Goal: Task Accomplishment & Management: Manage account settings

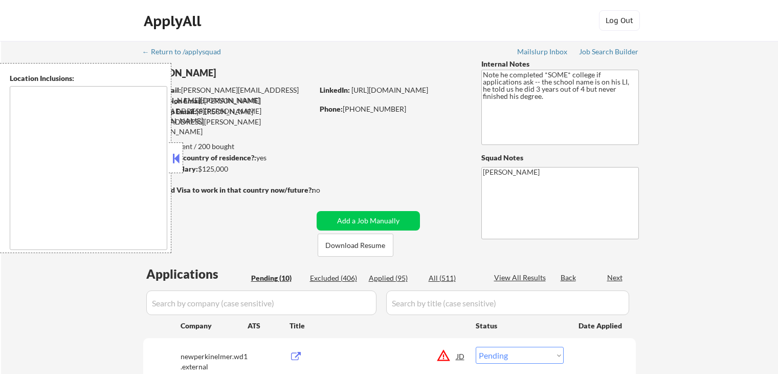
select select ""pending""
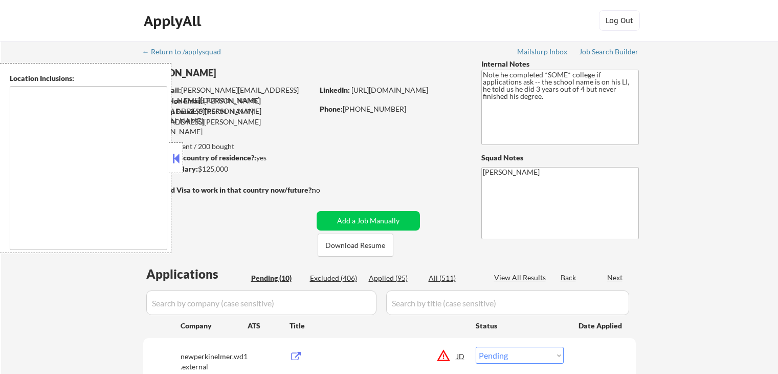
select select ""pending""
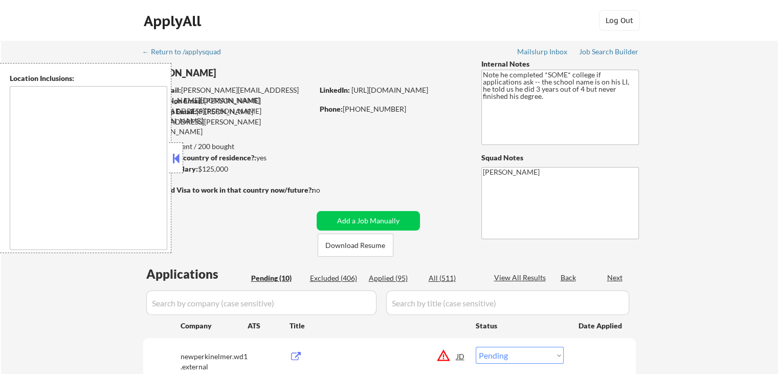
type textarea "remote"
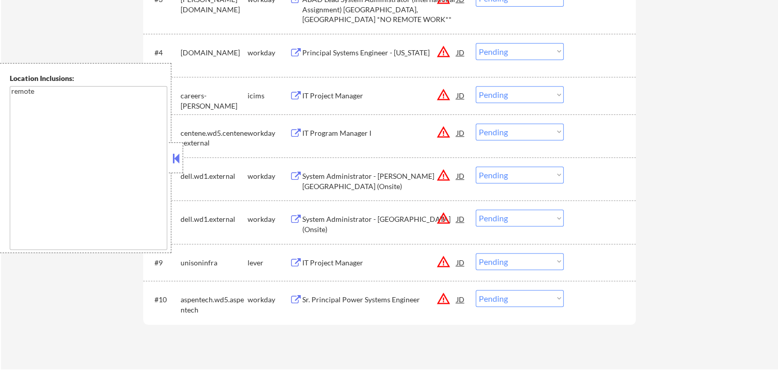
scroll to position [512, 0]
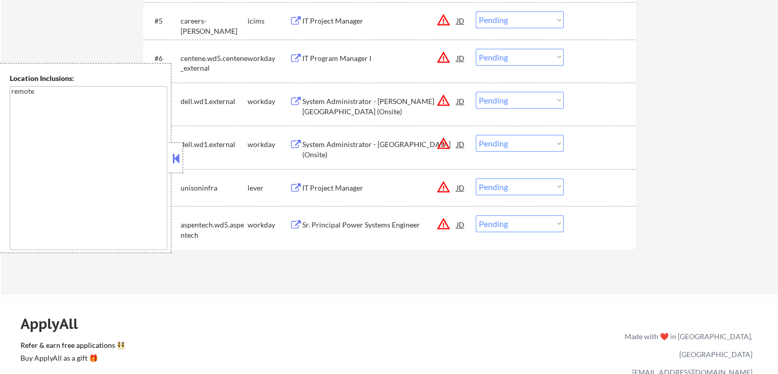
click at [299, 186] on button at bounding box center [296, 188] width 13 height 10
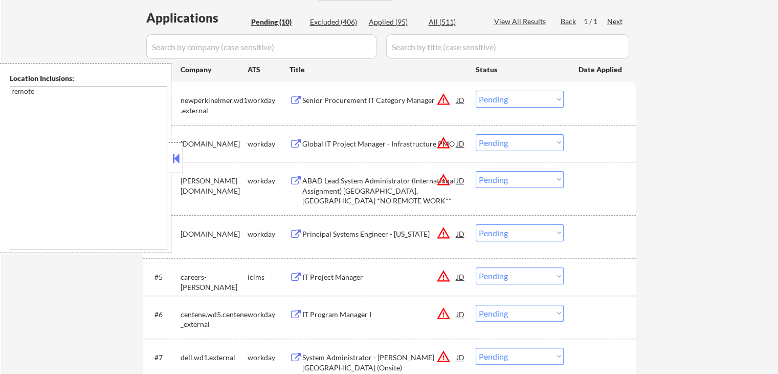
scroll to position [307, 0]
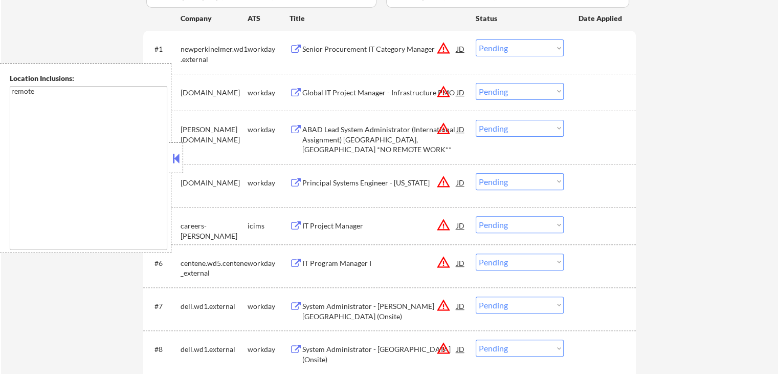
click at [176, 157] on button at bounding box center [175, 157] width 11 height 15
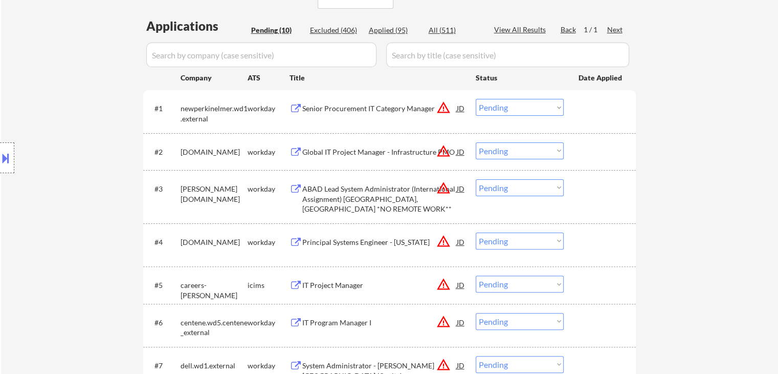
scroll to position [205, 0]
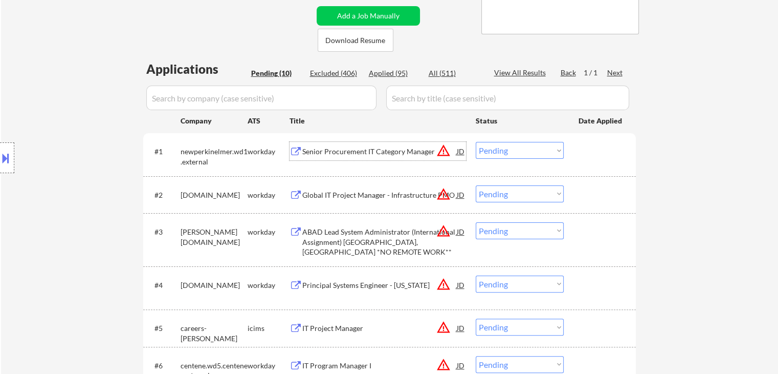
click at [321, 150] on div "Senior Procurement IT Category Manager" at bounding box center [379, 151] width 155 height 10
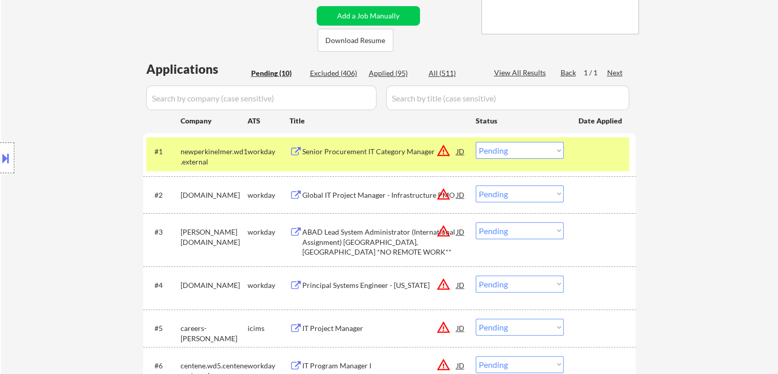
click at [326, 194] on div "Global IT Project Manager - Infrastructure PMO" at bounding box center [379, 195] width 155 height 10
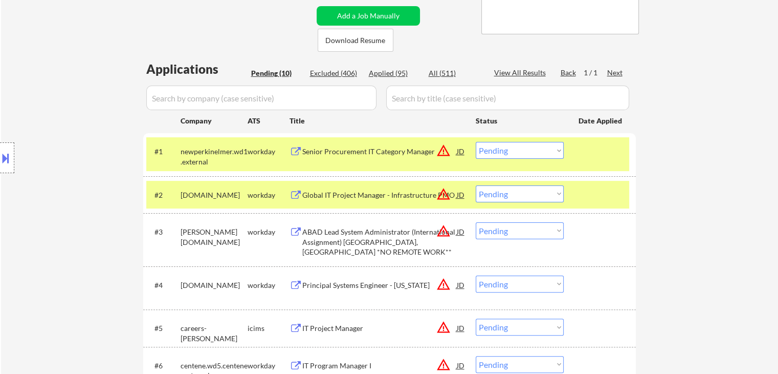
click at [328, 239] on div "ABAD Lead System Administrator (International Assignment) [GEOGRAPHIC_DATA], [G…" at bounding box center [379, 242] width 155 height 30
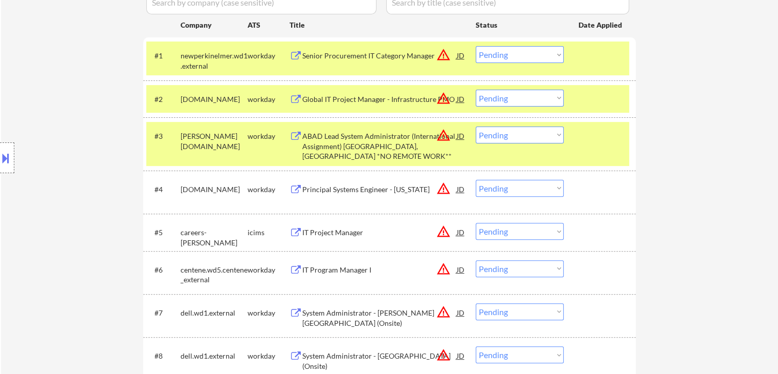
scroll to position [307, 0]
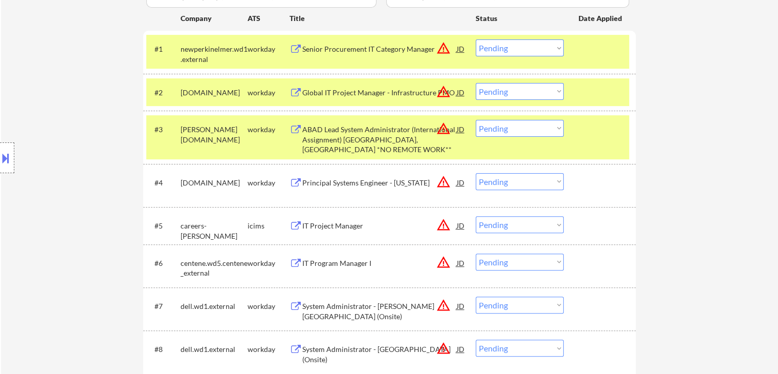
click at [315, 183] on div "Principal Systems Engineer - [US_STATE]" at bounding box center [379, 183] width 155 height 10
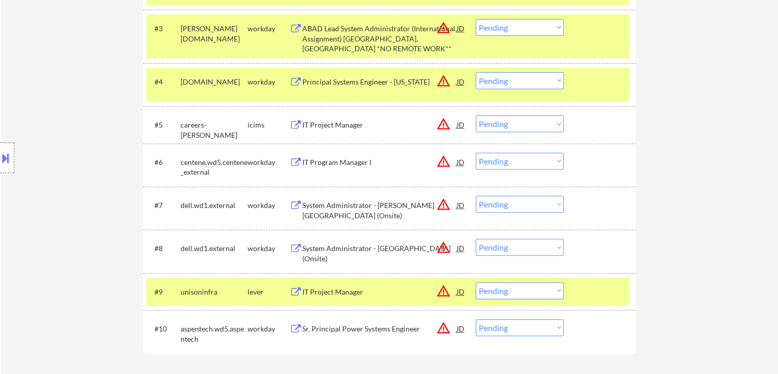
scroll to position [409, 0]
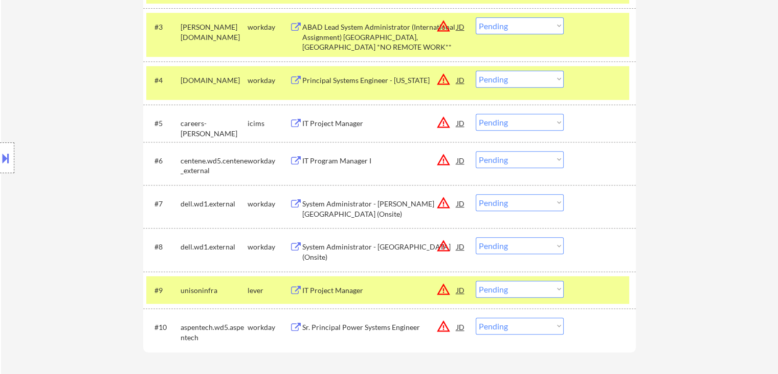
click at [309, 162] on div "IT Program Manager I" at bounding box center [379, 161] width 155 height 10
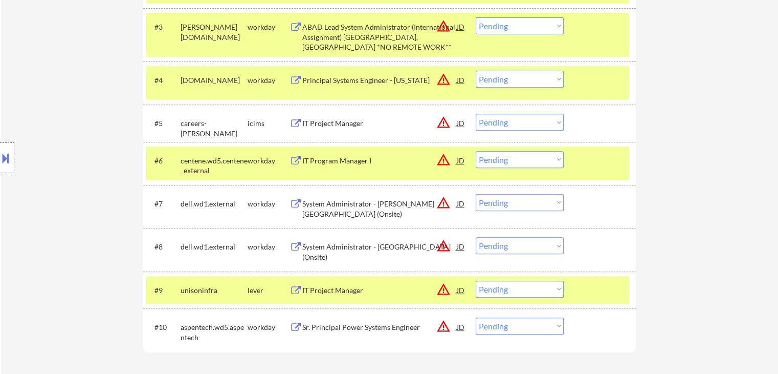
click at [318, 205] on div "System Administrator - [PERSON_NAME][GEOGRAPHIC_DATA] (Onsite)" at bounding box center [379, 209] width 155 height 20
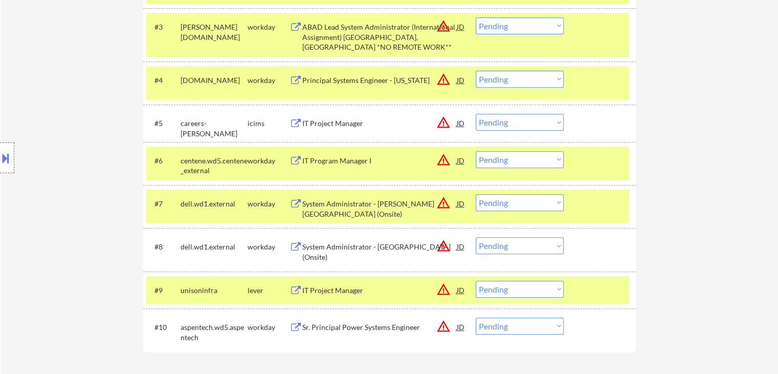
click at [323, 248] on div "System Administrator - [GEOGRAPHIC_DATA] (Onsite)" at bounding box center [379, 252] width 155 height 20
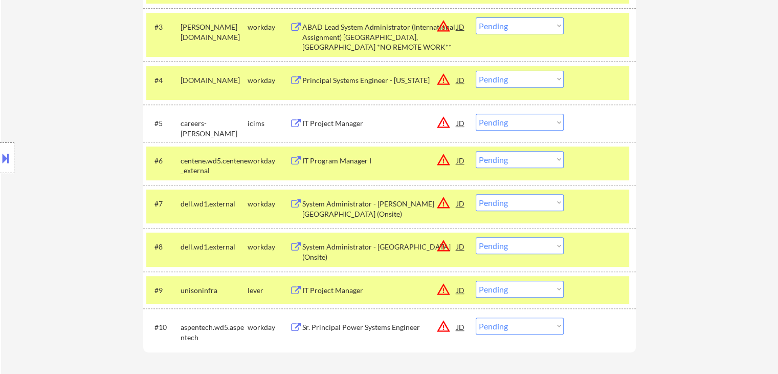
click at [316, 319] on div "Sr. Principal Power Systems Engineer" at bounding box center [379, 326] width 155 height 18
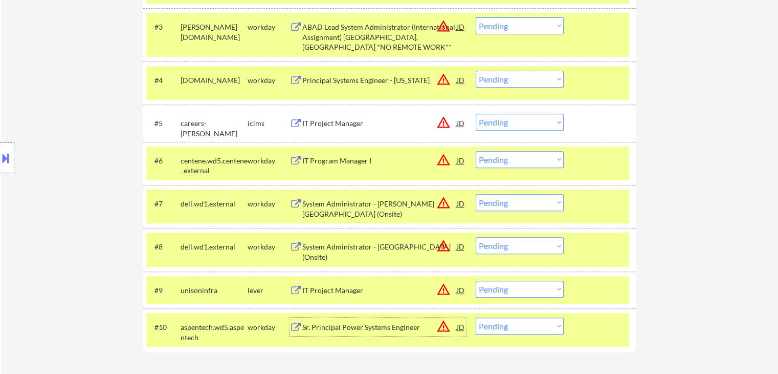
click at [5, 162] on button at bounding box center [5, 157] width 11 height 17
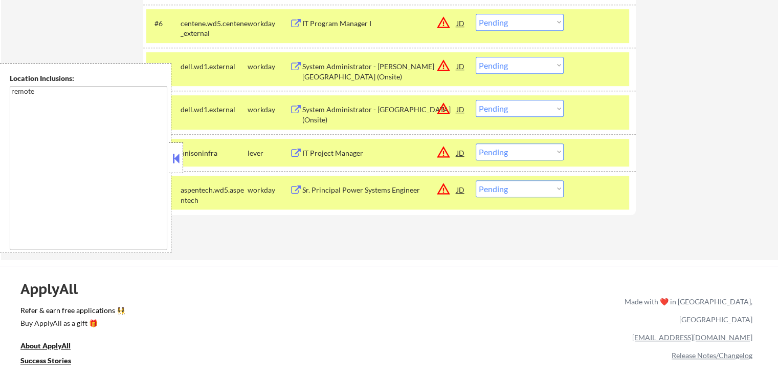
scroll to position [614, 0]
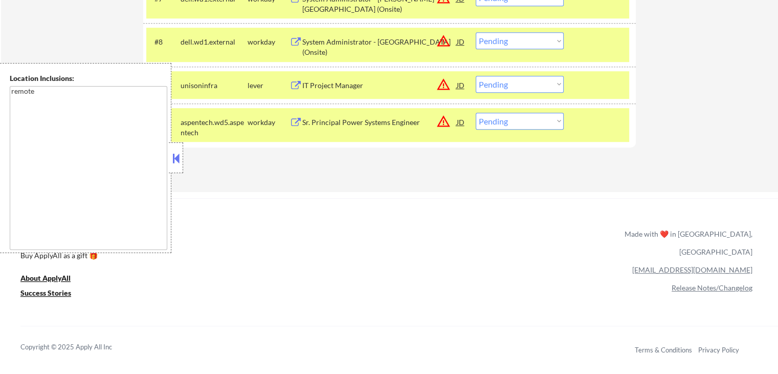
click at [504, 88] on select "Choose an option... Pending Applied Excluded (Questions) Excluded (Expired) Exc…" at bounding box center [520, 84] width 88 height 17
click at [476, 76] on select "Choose an option... Pending Applied Excluded (Questions) Excluded (Expired) Exc…" at bounding box center [520, 84] width 88 height 17
select select ""pending""
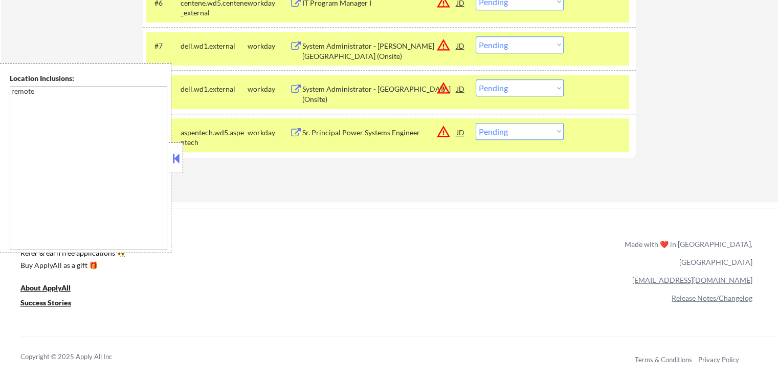
scroll to position [512, 0]
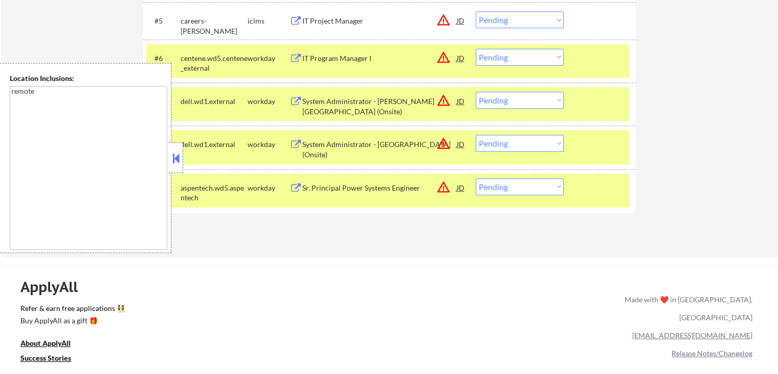
click at [178, 158] on button at bounding box center [175, 157] width 11 height 15
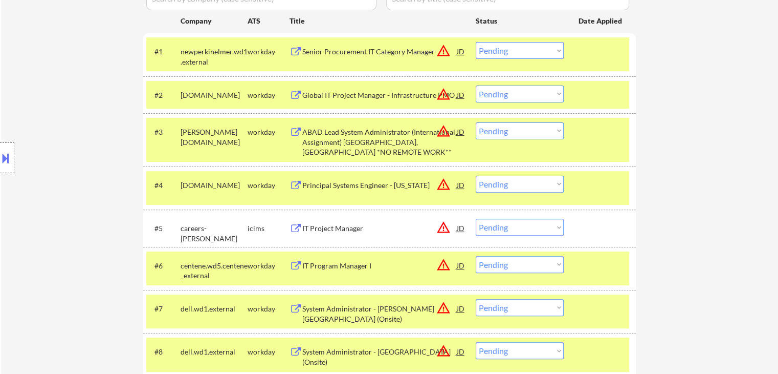
scroll to position [307, 0]
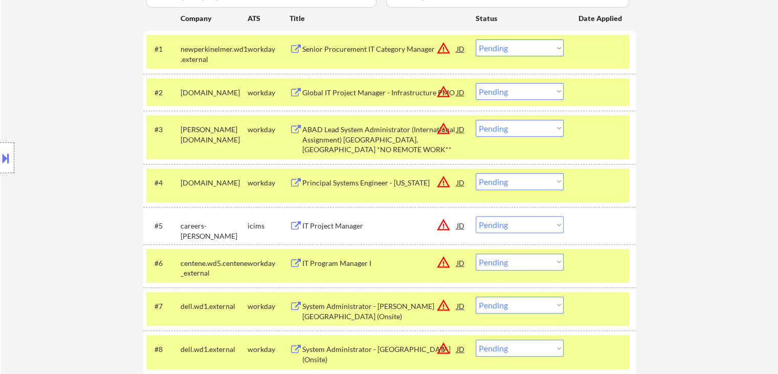
click at [491, 126] on select "Choose an option... Pending Applied Excluded (Questions) Excluded (Expired) Exc…" at bounding box center [520, 128] width 88 height 17
click at [476, 120] on select "Choose an option... Pending Applied Excluded (Questions) Excluded (Expired) Exc…" at bounding box center [520, 128] width 88 height 17
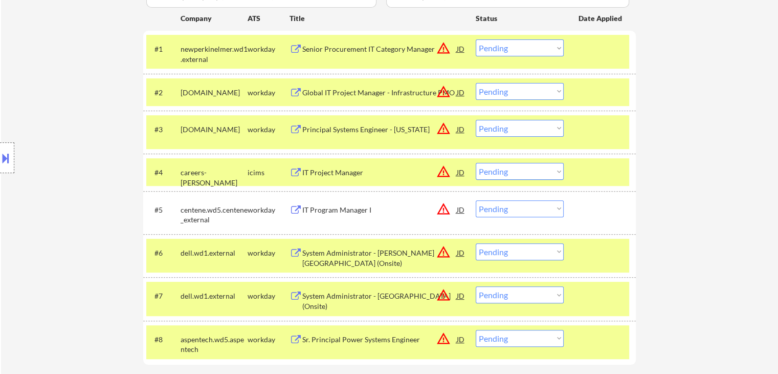
click at [506, 130] on select "Choose an option... Pending Applied Excluded (Questions) Excluded (Expired) Exc…" at bounding box center [520, 128] width 88 height 17
click at [476, 120] on select "Choose an option... Pending Applied Excluded (Questions) Excluded (Expired) Exc…" at bounding box center [520, 128] width 88 height 17
select select ""pending""
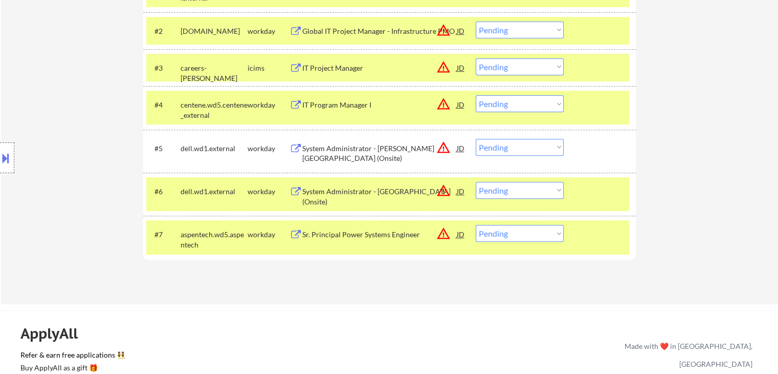
scroll to position [461, 0]
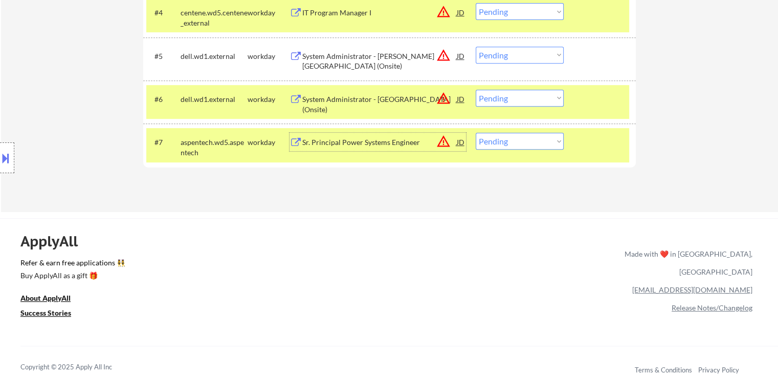
click at [367, 142] on div "Sr. Principal Power Systems Engineer" at bounding box center [379, 142] width 155 height 10
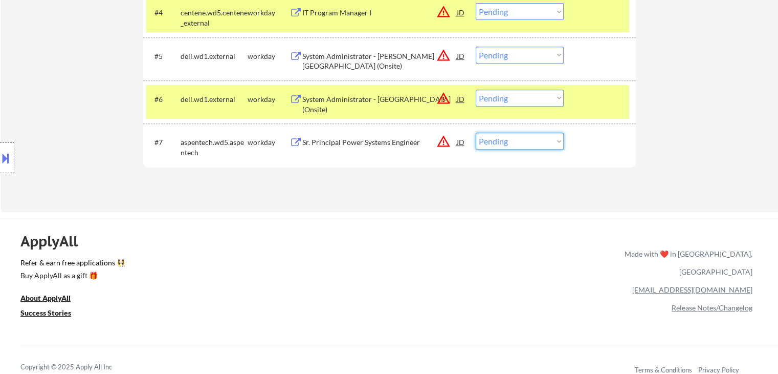
click at [513, 140] on select "Choose an option... Pending Applied Excluded (Questions) Excluded (Expired) Exc…" at bounding box center [520, 141] width 88 height 17
select select ""excluded__bad_match_""
click at [476, 133] on select "Choose an option... Pending Applied Excluded (Questions) Excluded (Expired) Exc…" at bounding box center [520, 141] width 88 height 17
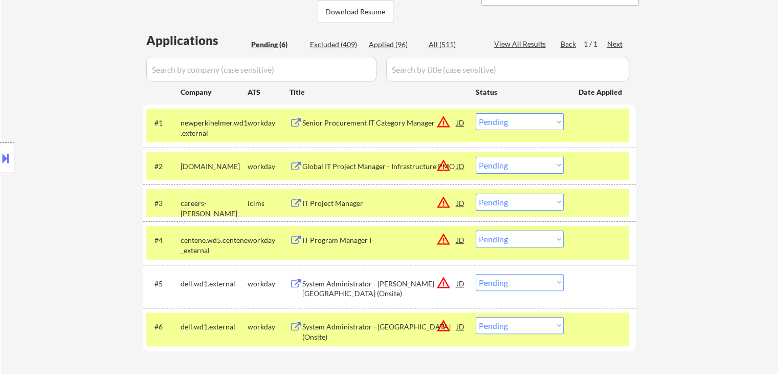
scroll to position [256, 0]
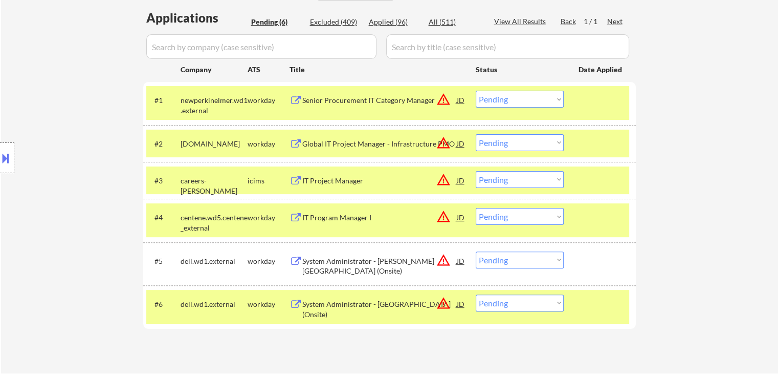
click at [374, 95] on div "Senior Procurement IT Category Manager" at bounding box center [379, 100] width 155 height 10
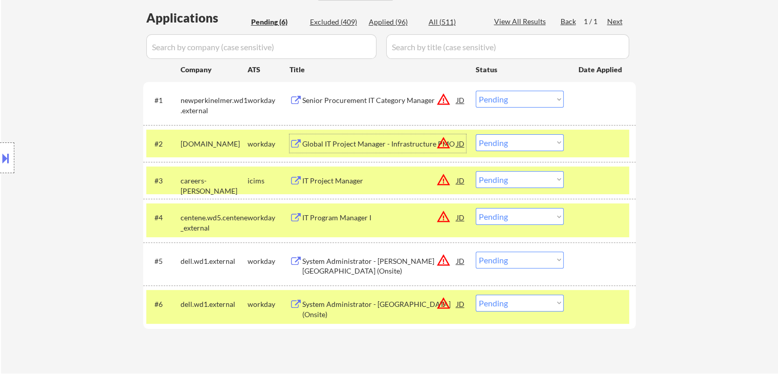
click at [372, 141] on div "Global IT Project Manager - Infrastructure PMO" at bounding box center [379, 144] width 155 height 10
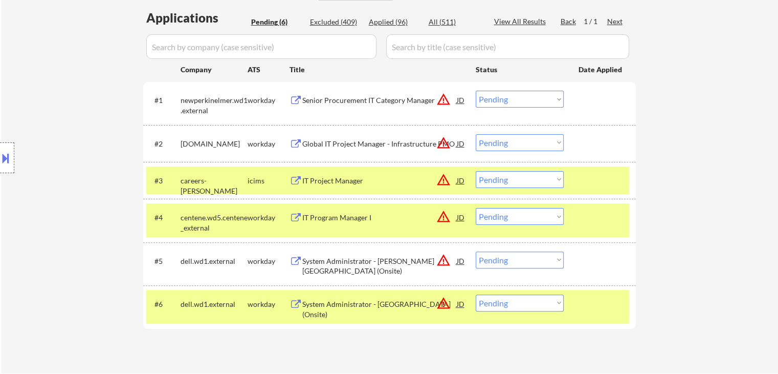
click at [350, 178] on div "IT Project Manager" at bounding box center [379, 181] width 155 height 10
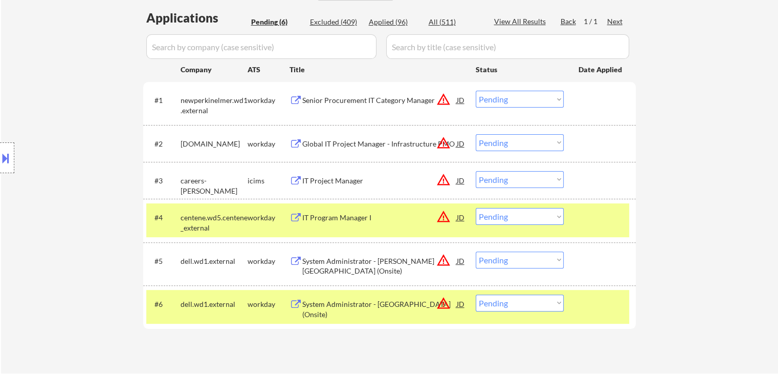
click at [348, 220] on div "IT Program Manager I" at bounding box center [379, 217] width 155 height 10
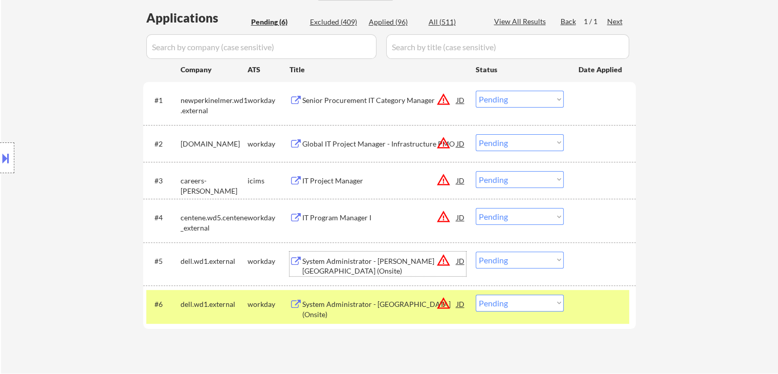
drag, startPoint x: 385, startPoint y: 258, endPoint x: 440, endPoint y: 289, distance: 63.0
click at [386, 258] on div "System Administrator - [PERSON_NAME][GEOGRAPHIC_DATA] (Onsite)" at bounding box center [379, 266] width 155 height 20
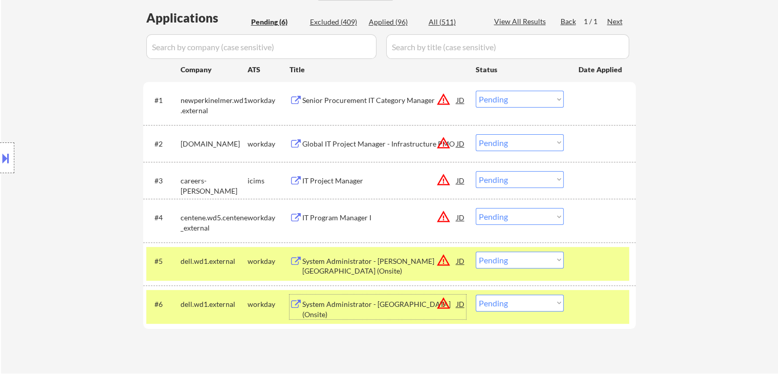
click at [393, 299] on div "System Administrator - [GEOGRAPHIC_DATA] (Onsite)" at bounding box center [379, 309] width 155 height 20
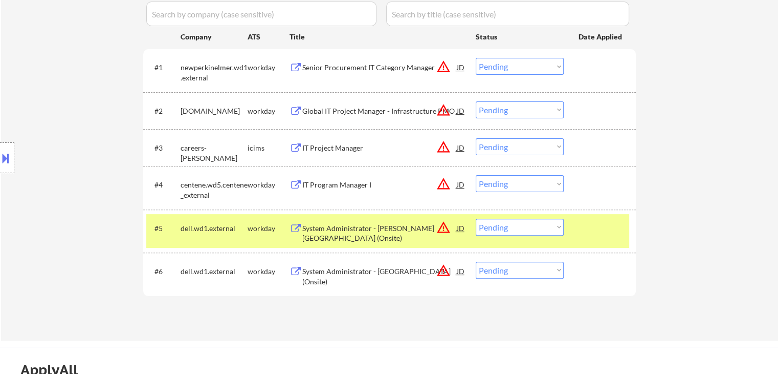
scroll to position [307, 0]
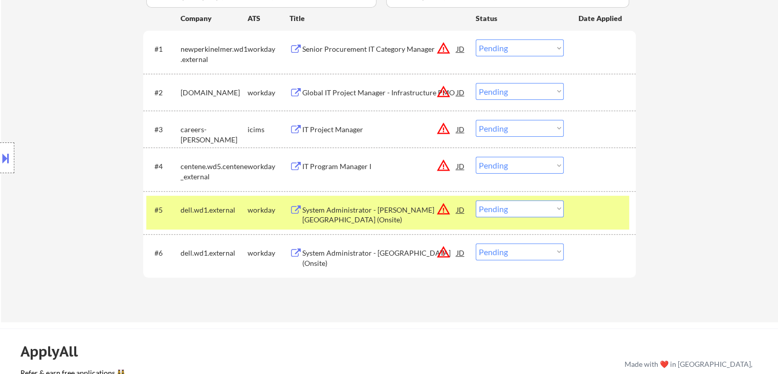
drag, startPoint x: 509, startPoint y: 47, endPoint x: 512, endPoint y: 52, distance: 5.5
click at [509, 47] on select "Choose an option... Pending Applied Excluded (Questions) Excluded (Expired) Exc…" at bounding box center [520, 47] width 88 height 17
click at [476, 39] on select "Choose an option... Pending Applied Excluded (Questions) Excluded (Expired) Exc…" at bounding box center [520, 47] width 88 height 17
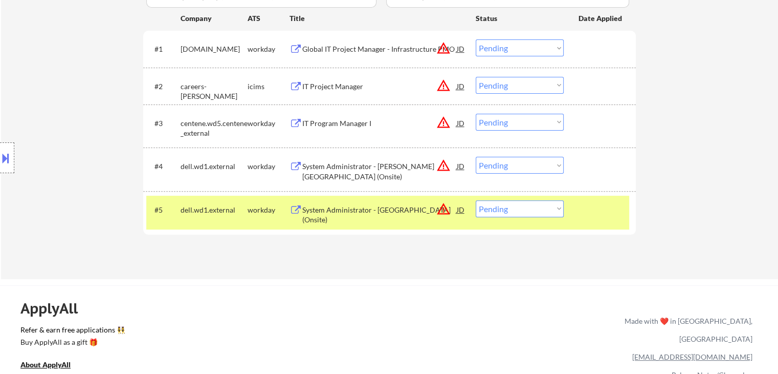
click at [501, 50] on select "Choose an option... Pending Applied Excluded (Questions) Excluded (Expired) Exc…" at bounding box center [520, 47] width 88 height 17
click at [476, 39] on select "Choose an option... Pending Applied Excluded (Questions) Excluded (Expired) Exc…" at bounding box center [520, 47] width 88 height 17
select select ""pending""
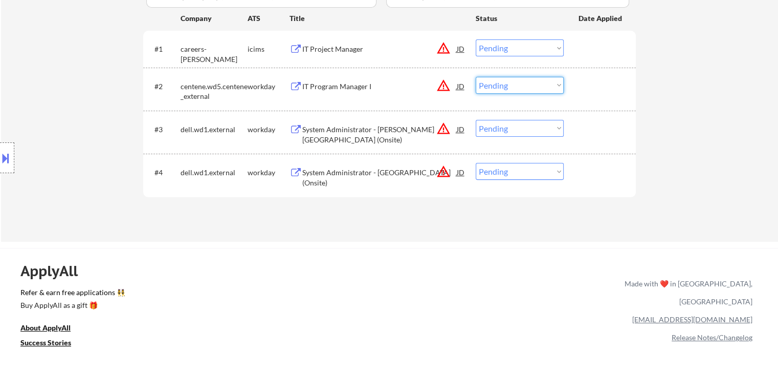
click at [486, 81] on select "Choose an option... Pending Applied Excluded (Questions) Excluded (Expired) Exc…" at bounding box center [520, 85] width 88 height 17
click at [476, 77] on select "Choose an option... Pending Applied Excluded (Questions) Excluded (Expired) Exc…" at bounding box center [520, 85] width 88 height 17
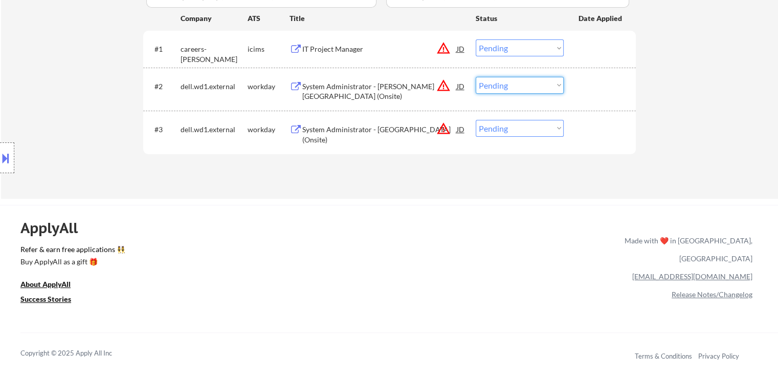
click at [493, 90] on select "Choose an option... Pending Applied Excluded (Questions) Excluded (Expired) Exc…" at bounding box center [520, 85] width 88 height 17
click at [476, 77] on select "Choose an option... Pending Applied Excluded (Questions) Excluded (Expired) Exc…" at bounding box center [520, 85] width 88 height 17
click at [518, 132] on select "Choose an option... Pending Applied Excluded (Questions) Excluded (Expired) Exc…" at bounding box center [520, 128] width 88 height 17
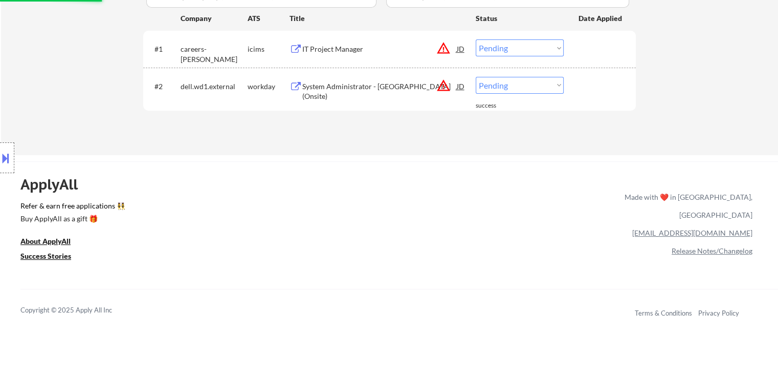
click at [516, 88] on select "Choose an option... Pending Applied Excluded (Questions) Excluded (Expired) Exc…" at bounding box center [520, 85] width 88 height 17
select select ""excluded__location_""
click at [476, 77] on select "Choose an option... Pending Applied Excluded (Questions) Excluded (Expired) Exc…" at bounding box center [520, 85] width 88 height 17
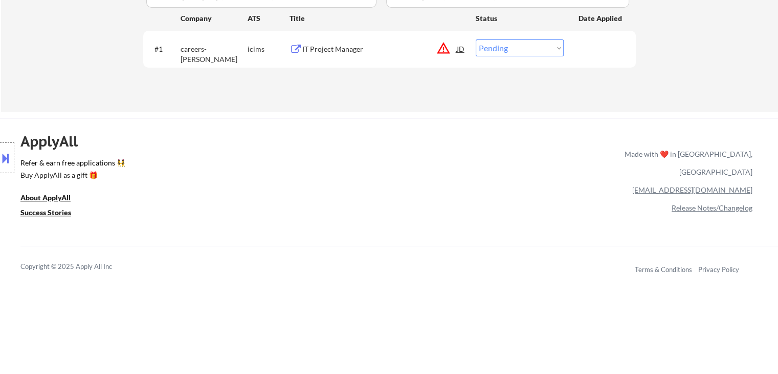
click at [526, 52] on select "Choose an option... Pending Applied Excluded (Questions) Excluded (Expired) Exc…" at bounding box center [520, 47] width 88 height 17
select select ""excluded""
click at [476, 39] on select "Choose an option... Pending Applied Excluded (Questions) Excluded (Expired) Exc…" at bounding box center [520, 47] width 88 height 17
